Goal: Task Accomplishment & Management: Manage account settings

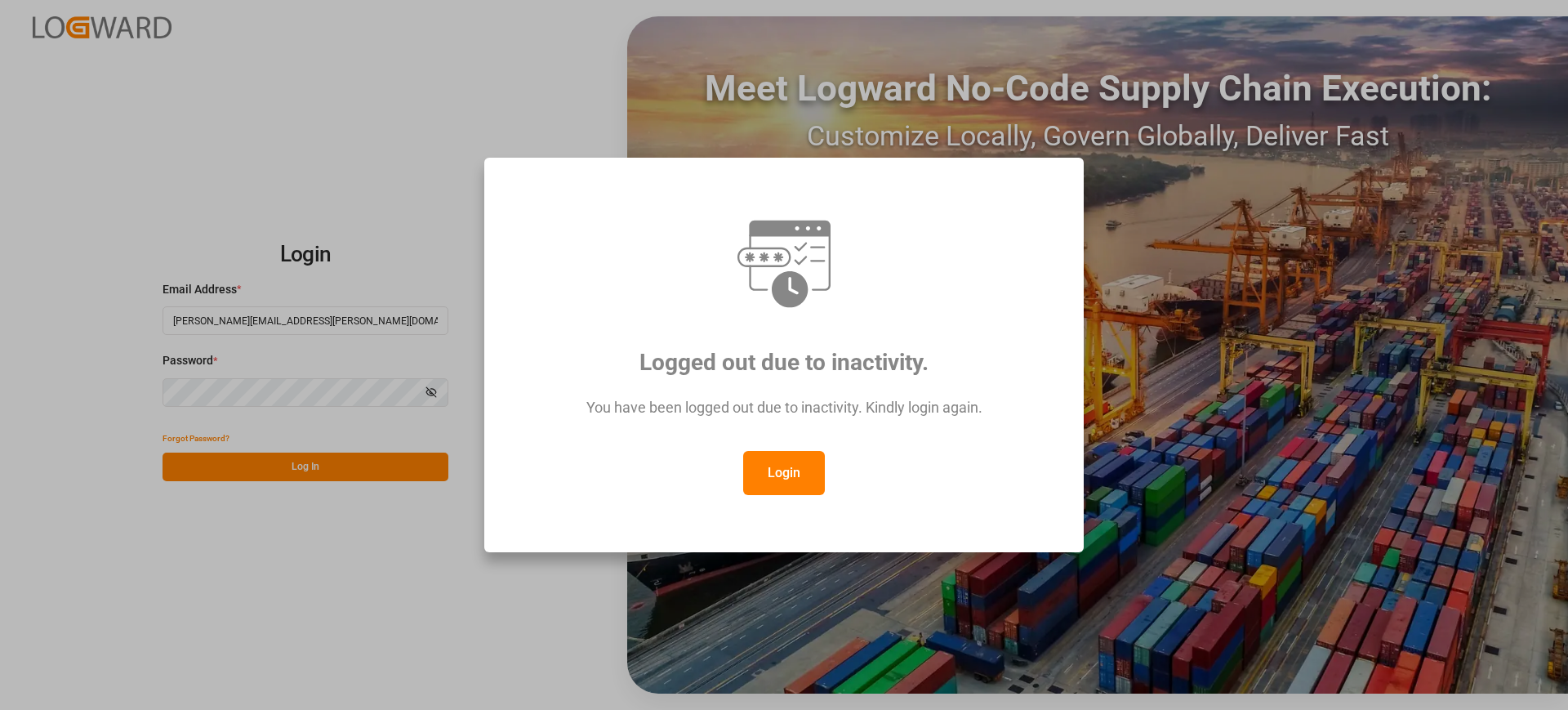
click at [808, 461] on button "Login" at bounding box center [784, 472] width 82 height 44
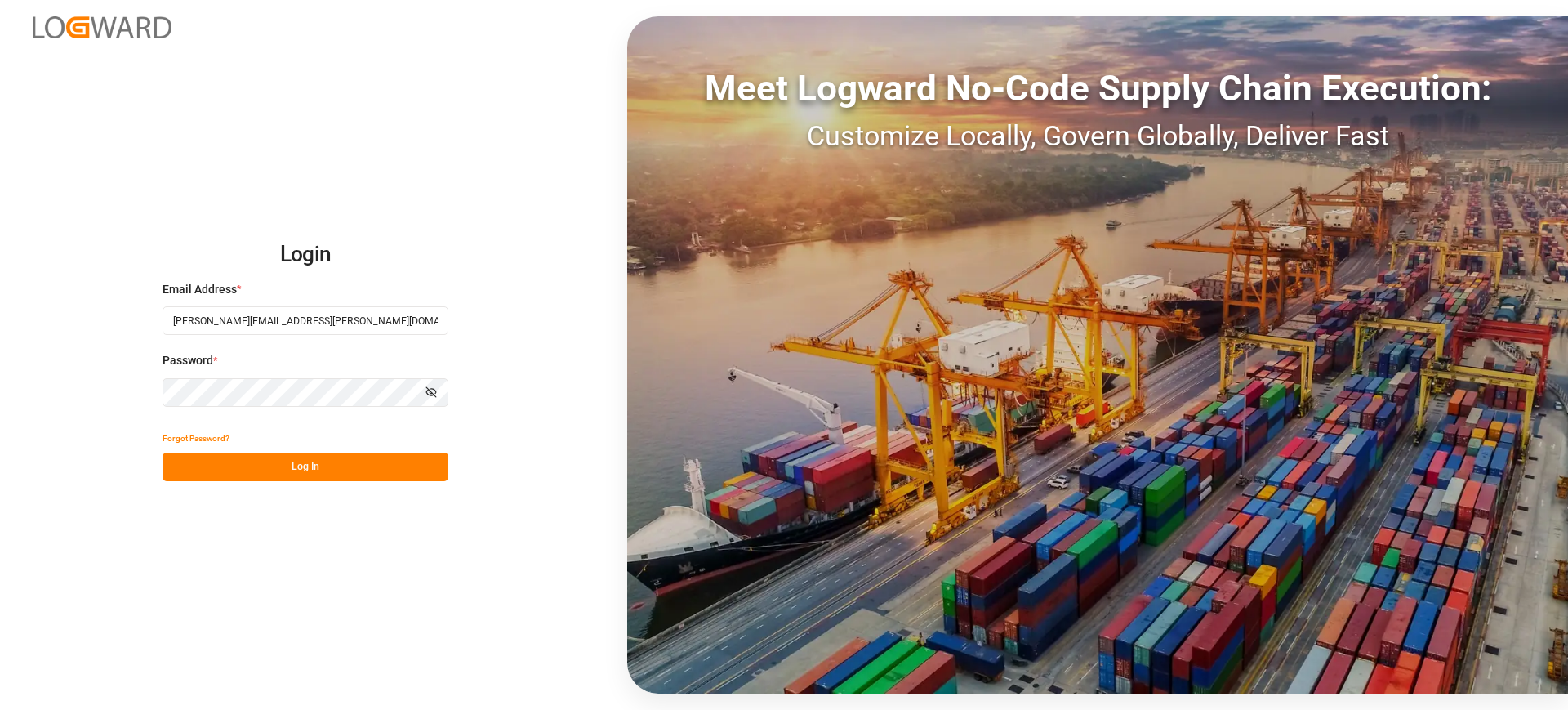
click at [400, 468] on button "Log In" at bounding box center [305, 467] width 285 height 29
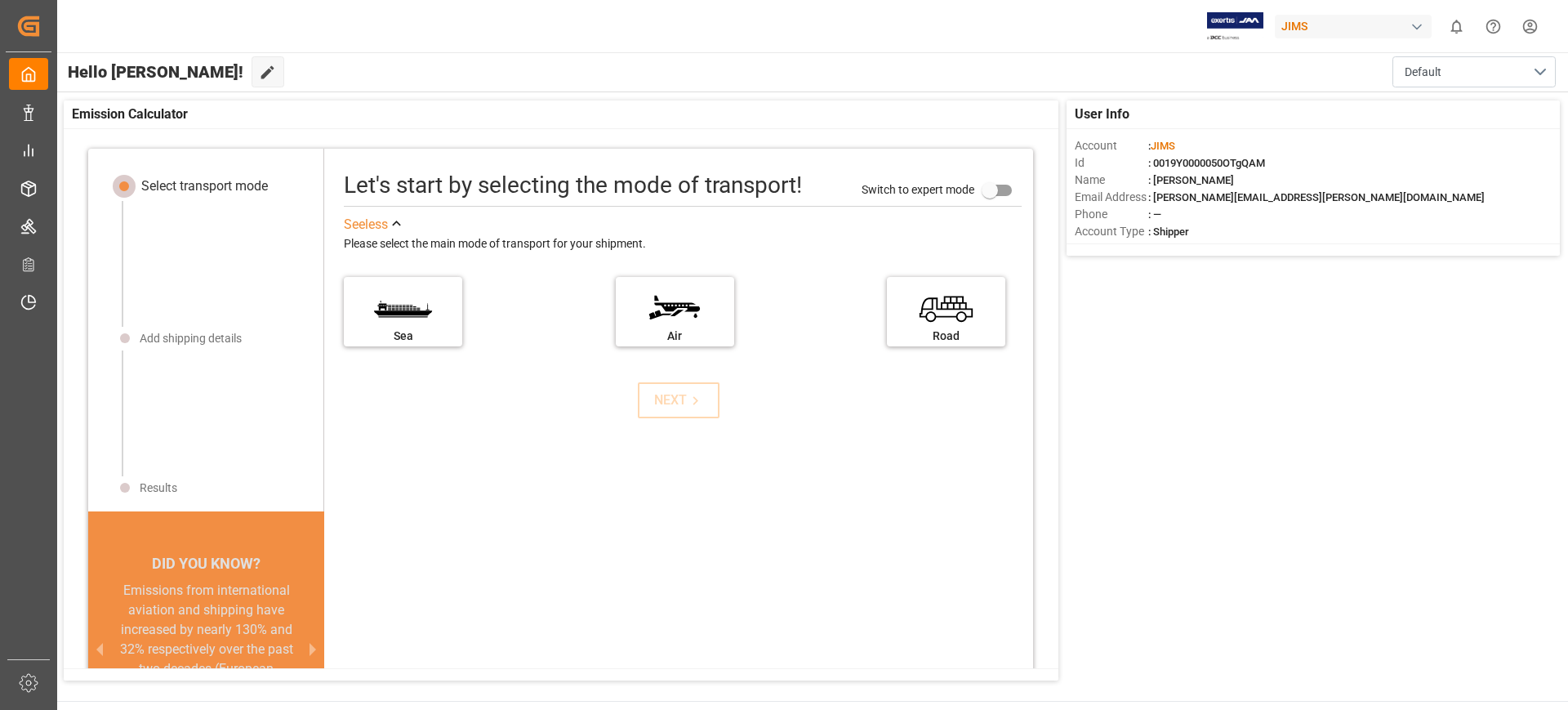
click at [1287, 626] on div "User Info Account : [PERSON_NAME] Id : 0019Y0000050OTgQAM Name : [PERSON_NAME] …" at bounding box center [811, 390] width 1512 height 596
